Goal: Task Accomplishment & Management: Use online tool/utility

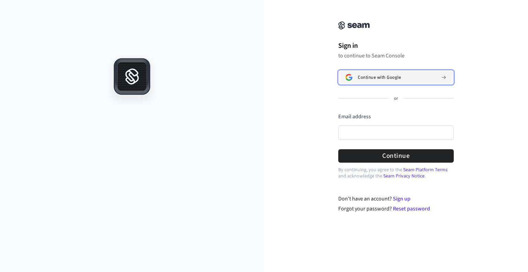
click at [386, 78] on span "Continue with Google" at bounding box center [379, 78] width 43 height 6
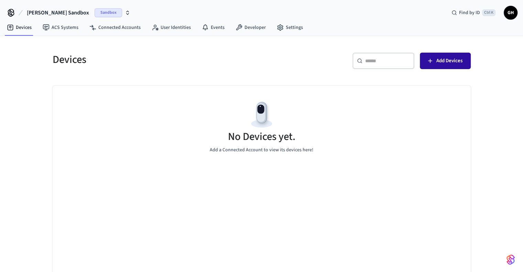
click at [455, 63] on span "Add Devices" at bounding box center [449, 60] width 26 height 9
